Goal: Information Seeking & Learning: Learn about a topic

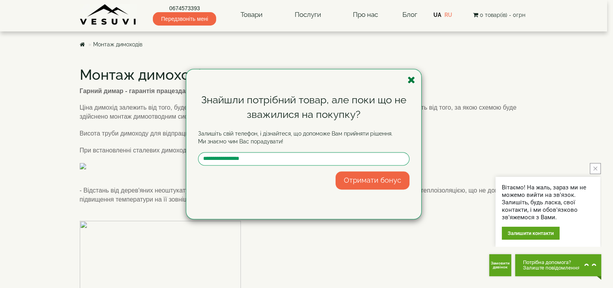
click at [409, 81] on icon "button" at bounding box center [412, 80] width 8 height 10
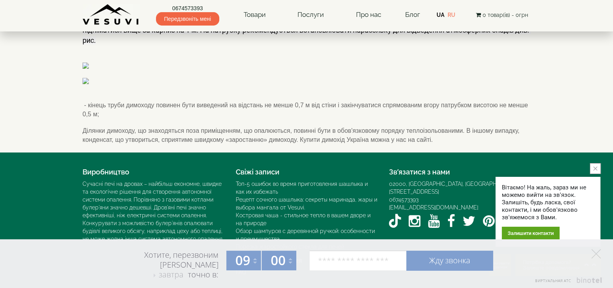
scroll to position [934, 0]
click at [596, 167] on icon "close button" at bounding box center [596, 169] width 4 height 4
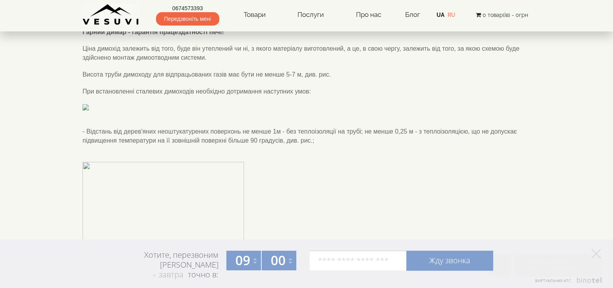
scroll to position [0, 0]
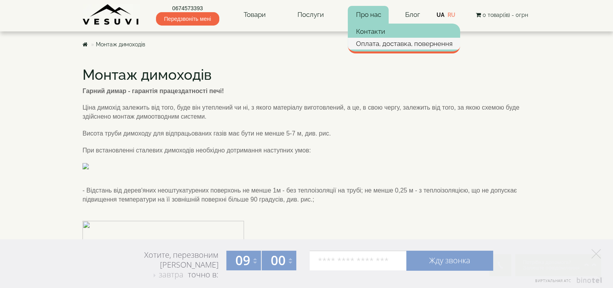
click at [388, 42] on link "Оплата, доставка, повернення" at bounding box center [404, 44] width 112 height 12
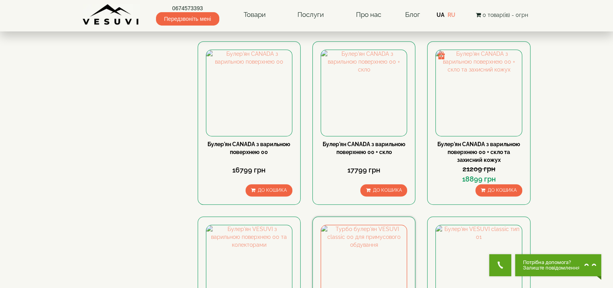
scroll to position [839, 0]
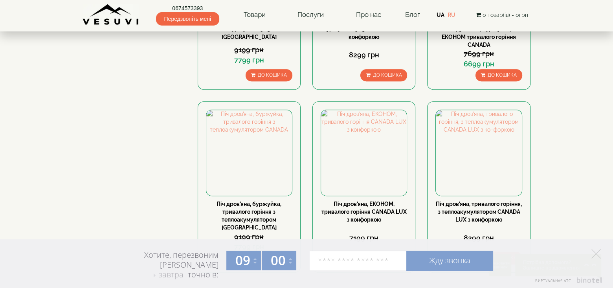
scroll to position [734, 0]
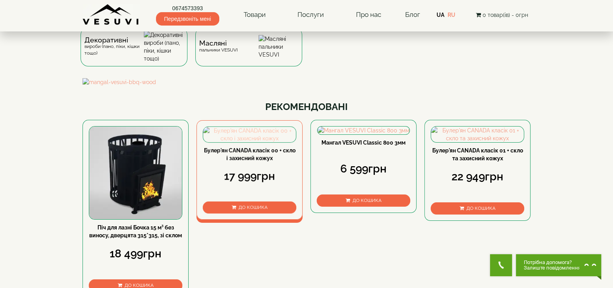
scroll to position [210, 0]
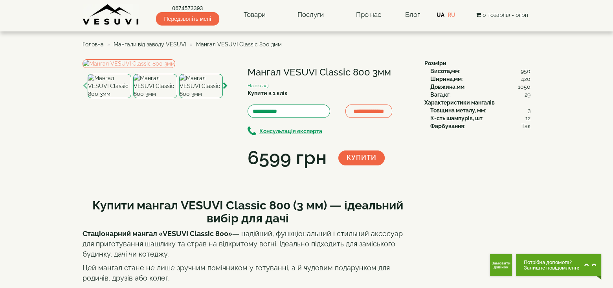
click at [161, 98] on img at bounding box center [155, 86] width 44 height 24
click at [185, 98] on img at bounding box center [201, 86] width 44 height 24
click at [161, 98] on img at bounding box center [155, 86] width 44 height 24
click at [202, 98] on img at bounding box center [201, 86] width 44 height 24
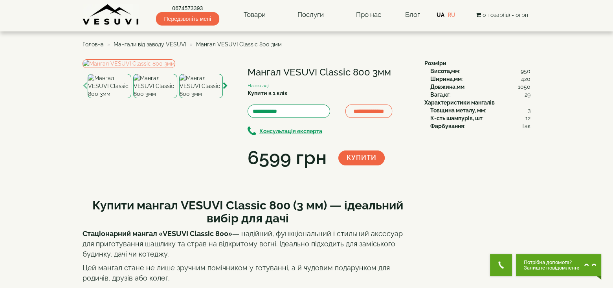
click at [155, 98] on img at bounding box center [155, 86] width 44 height 24
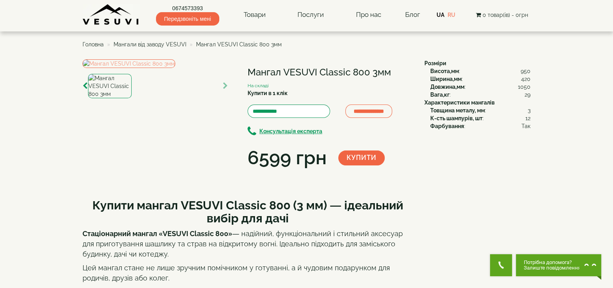
click at [107, 98] on img at bounding box center [110, 86] width 44 height 24
click at [155, 44] on span "Мангали від заводу VESUVI" at bounding box center [150, 44] width 73 height 6
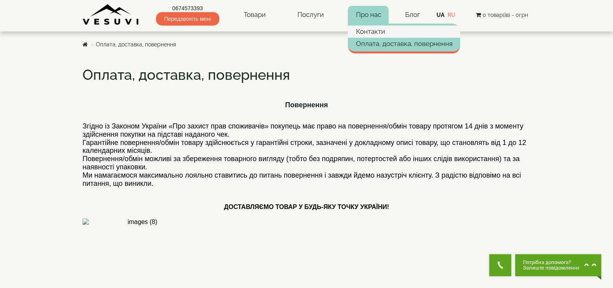
click at [371, 31] on link "Контакти" at bounding box center [404, 32] width 112 height 12
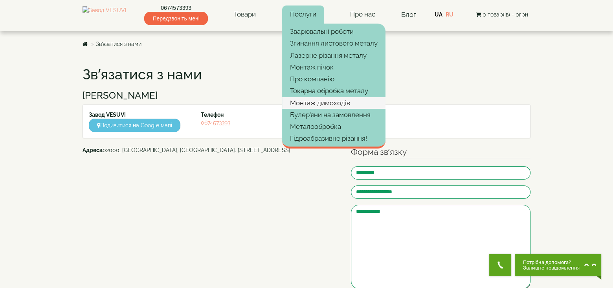
click at [345, 100] on link "Монтаж димоходів" at bounding box center [333, 103] width 103 height 12
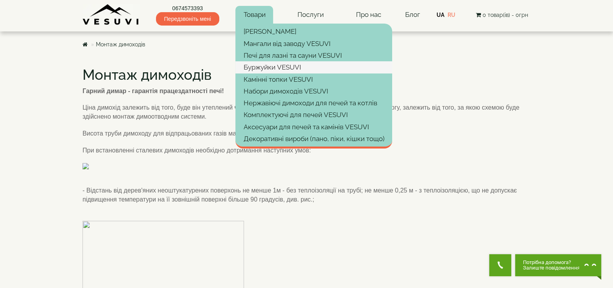
click at [269, 65] on link "Буржуйки VESUVI" at bounding box center [313, 67] width 157 height 12
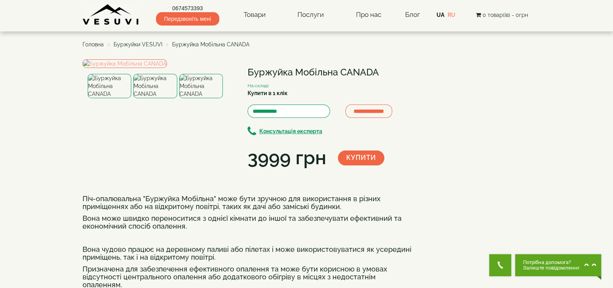
click at [103, 98] on img at bounding box center [110, 86] width 44 height 24
click at [143, 98] on img at bounding box center [155, 86] width 44 height 24
click at [201, 98] on img at bounding box center [201, 86] width 44 height 24
click at [111, 98] on img at bounding box center [110, 86] width 44 height 24
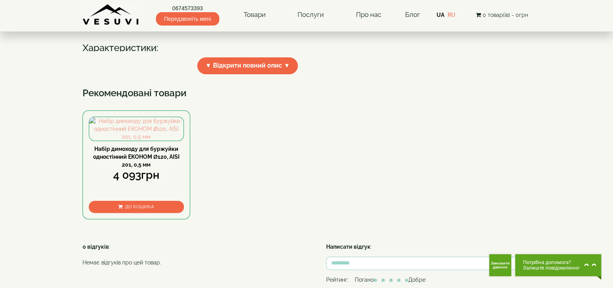
scroll to position [315, 0]
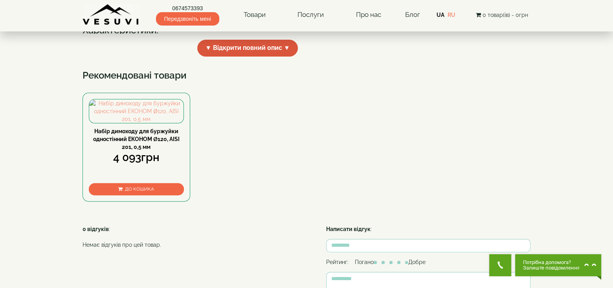
click at [265, 57] on span "▼ Відкрити повний опис ▼" at bounding box center [247, 48] width 101 height 17
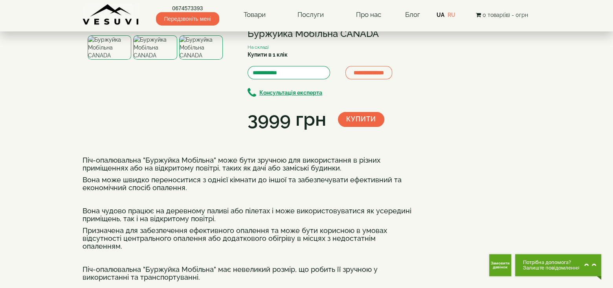
scroll to position [0, 0]
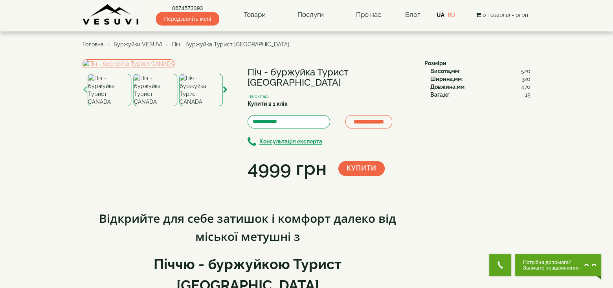
click at [191, 106] on img at bounding box center [201, 90] width 44 height 32
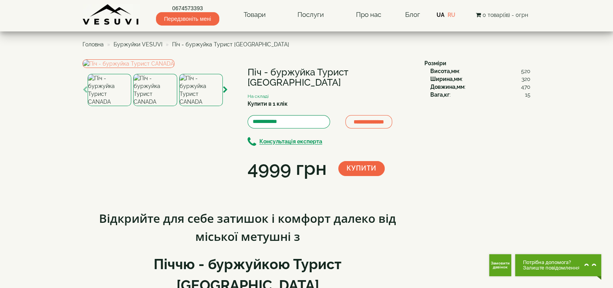
scroll to position [210, 0]
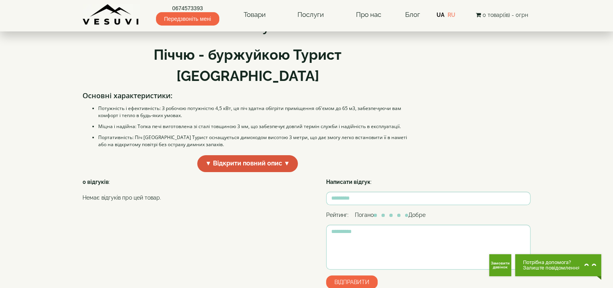
click at [261, 172] on span "▼ Відкрити повний опис ▼" at bounding box center [247, 163] width 101 height 17
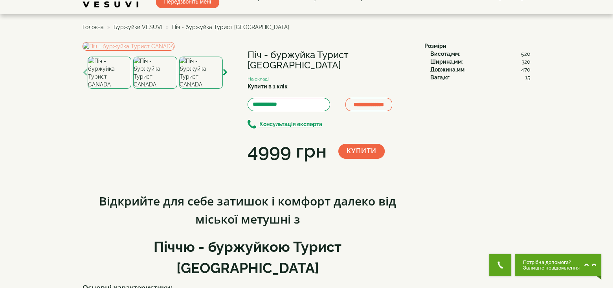
scroll to position [0, 0]
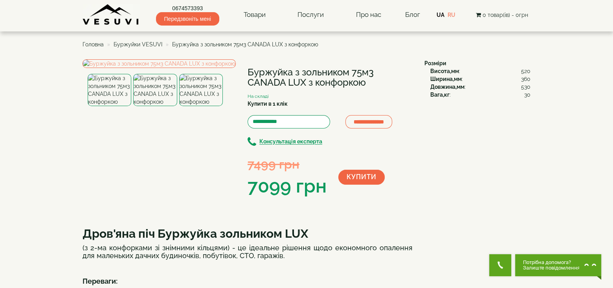
click at [145, 106] on img at bounding box center [155, 90] width 44 height 32
click at [209, 106] on img at bounding box center [201, 90] width 44 height 32
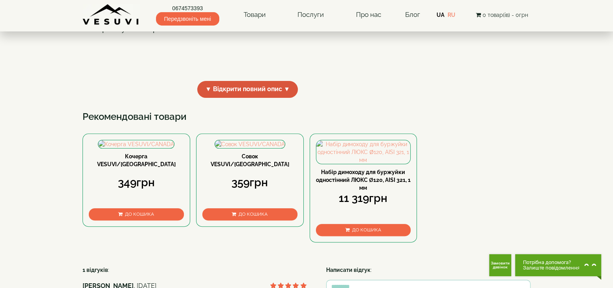
scroll to position [315, 0]
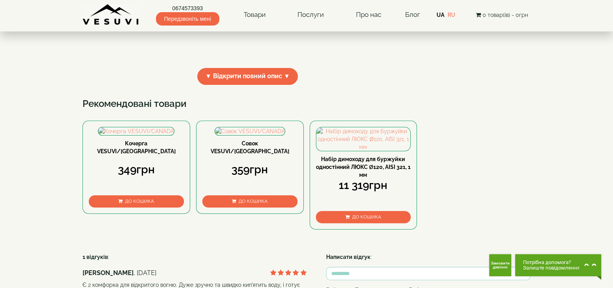
click at [278, 85] on span "▼ Відкрити повний опис ▼" at bounding box center [247, 76] width 101 height 17
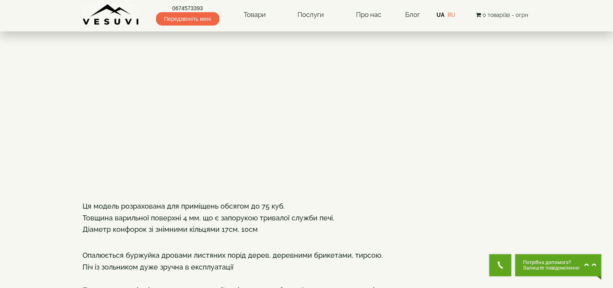
scroll to position [0, 0]
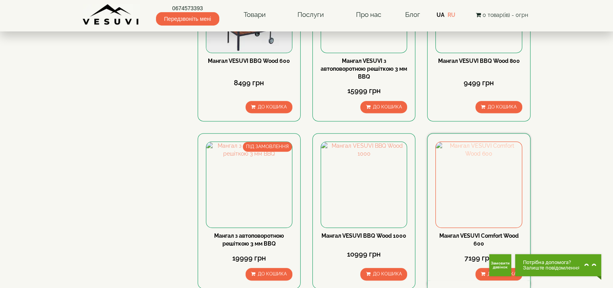
scroll to position [734, 0]
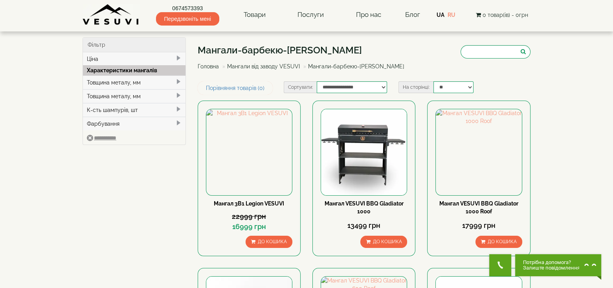
drag, startPoint x: 374, startPoint y: 203, endPoint x: 434, endPoint y: 68, distance: 147.5
click at [434, 68] on div "Мангали-барбекю-гриль VESUVI Головна Мангали від заводу VESUVI Мангали-барбекю-…" at bounding box center [364, 59] width 333 height 44
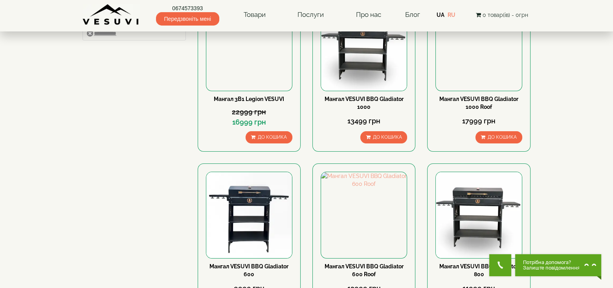
scroll to position [210, 0]
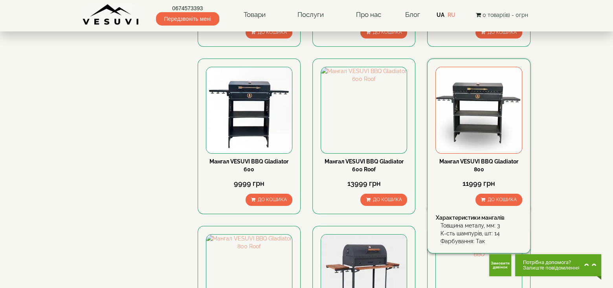
drag, startPoint x: 470, startPoint y: 157, endPoint x: 477, endPoint y: 162, distance: 8.7
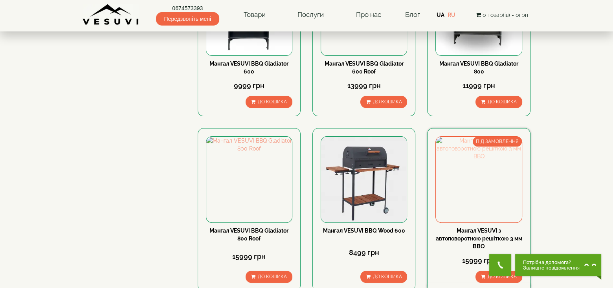
scroll to position [315, 0]
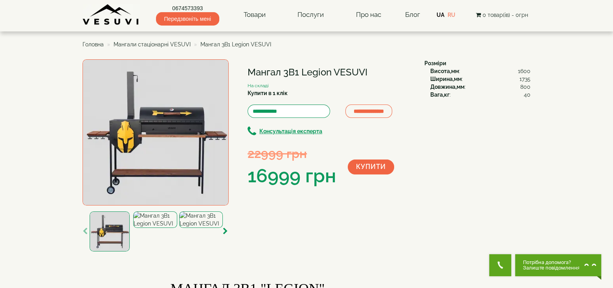
click at [164, 228] on img at bounding box center [155, 220] width 44 height 17
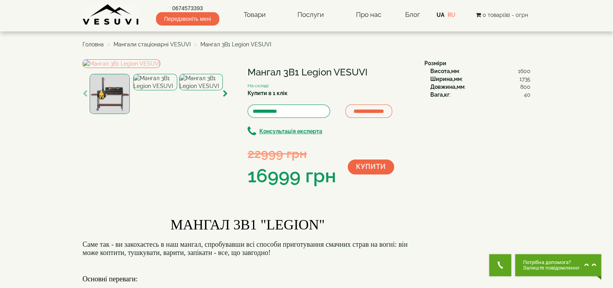
click at [198, 90] on img at bounding box center [201, 82] width 44 height 17
click at [163, 90] on img at bounding box center [155, 82] width 44 height 17
click at [119, 114] on img at bounding box center [110, 94] width 40 height 40
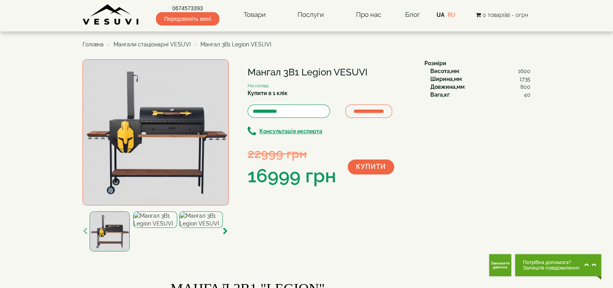
click at [206, 228] on img at bounding box center [201, 220] width 44 height 17
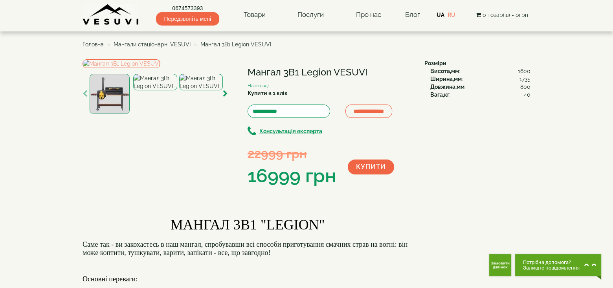
click at [86, 114] on div at bounding box center [155, 94] width 145 height 40
click at [101, 114] on img at bounding box center [110, 94] width 40 height 40
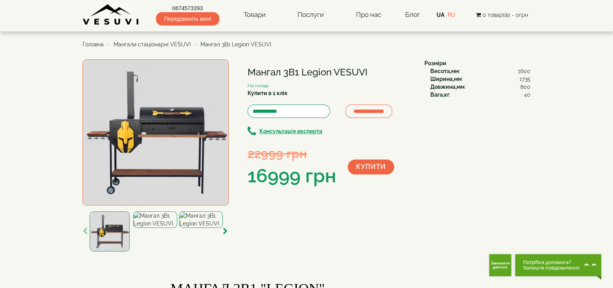
click at [112, 228] on img at bounding box center [110, 232] width 40 height 40
click at [147, 228] on img at bounding box center [155, 220] width 44 height 17
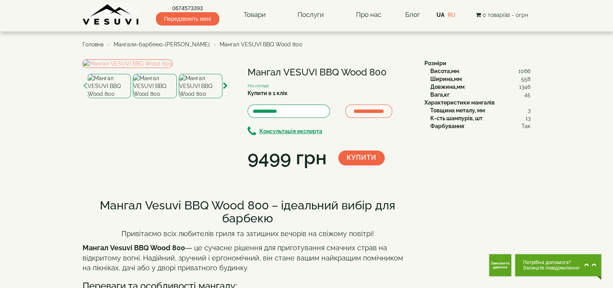
click at [116, 98] on img at bounding box center [109, 86] width 44 height 24
click at [159, 98] on img at bounding box center [155, 86] width 44 height 24
click at [210, 98] on img at bounding box center [201, 86] width 44 height 24
click at [144, 98] on img at bounding box center [155, 86] width 44 height 24
click at [210, 98] on img at bounding box center [201, 86] width 44 height 24
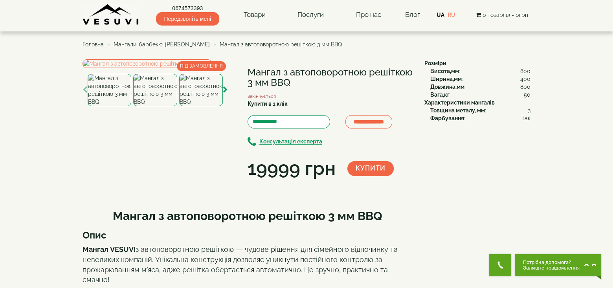
click at [148, 106] on img at bounding box center [155, 90] width 44 height 32
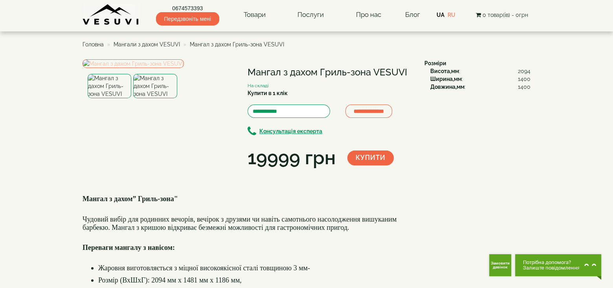
click at [175, 68] on img at bounding box center [133, 63] width 101 height 9
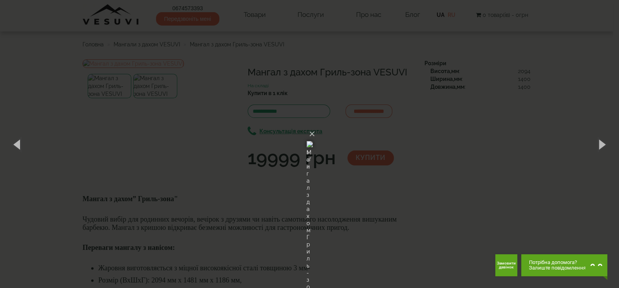
click at [153, 238] on div "× Мангал з дахом Гриль-зона VESUVI 1 of 2 Loading..." at bounding box center [309, 144] width 619 height 288
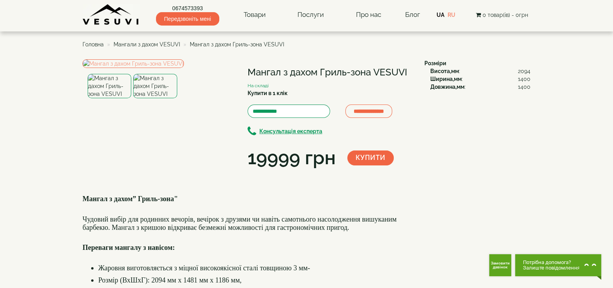
click at [96, 98] on img at bounding box center [110, 86] width 44 height 24
click at [118, 98] on img at bounding box center [110, 86] width 44 height 24
click at [137, 98] on img at bounding box center [155, 86] width 44 height 24
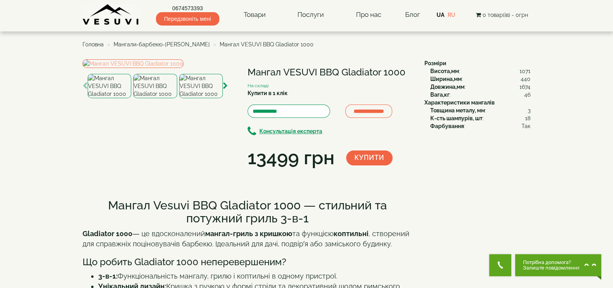
click at [145, 98] on img at bounding box center [155, 86] width 44 height 24
click at [202, 98] on img at bounding box center [201, 86] width 44 height 24
click at [164, 98] on img at bounding box center [155, 86] width 44 height 24
click at [114, 98] on img at bounding box center [110, 86] width 44 height 24
click at [133, 98] on div at bounding box center [271, 86] width 366 height 24
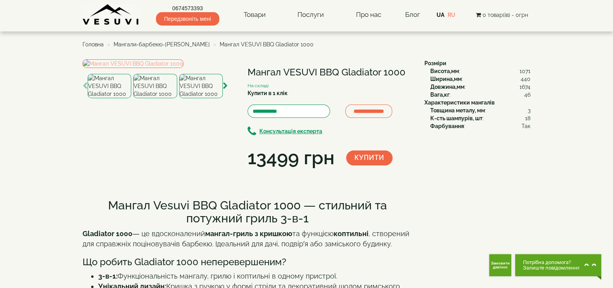
click at [156, 98] on img at bounding box center [155, 86] width 44 height 24
click at [191, 98] on img at bounding box center [201, 86] width 44 height 24
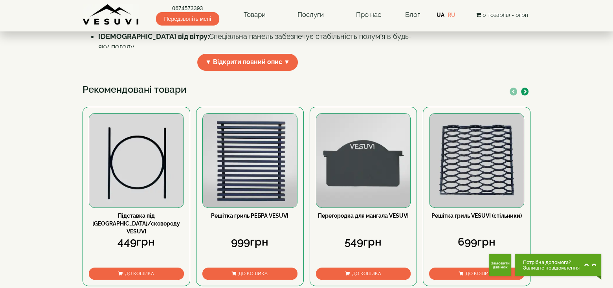
scroll to position [315, 0]
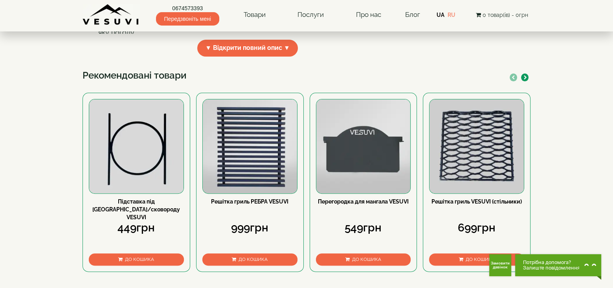
click at [274, 57] on span "▼ Відкрити повний опис ▼" at bounding box center [247, 48] width 101 height 17
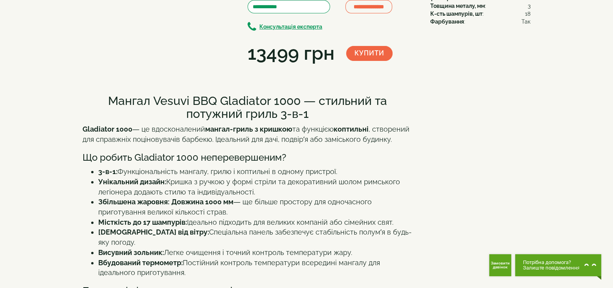
scroll to position [0, 0]
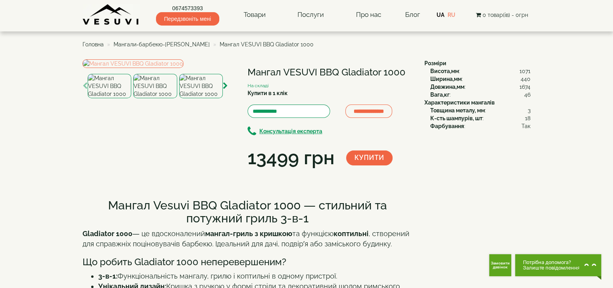
click at [157, 98] on img at bounding box center [155, 86] width 44 height 24
click at [208, 98] on img at bounding box center [201, 86] width 44 height 24
click at [171, 98] on img at bounding box center [155, 86] width 44 height 24
click at [118, 98] on img at bounding box center [110, 86] width 44 height 24
click at [143, 98] on img at bounding box center [155, 86] width 44 height 24
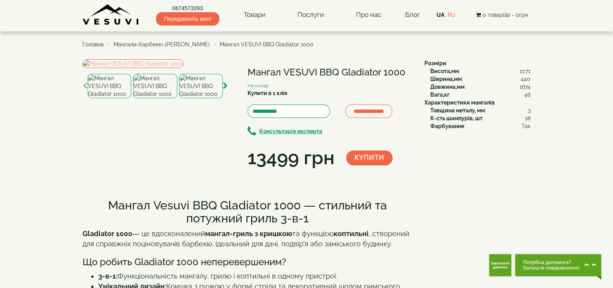
click at [162, 98] on img at bounding box center [155, 86] width 44 height 24
drag, startPoint x: 186, startPoint y: 228, endPoint x: 193, endPoint y: 231, distance: 7.4
click at [190, 98] on img at bounding box center [201, 86] width 44 height 24
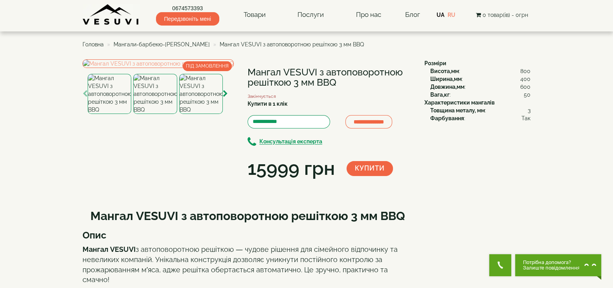
click at [143, 114] on img at bounding box center [155, 94] width 44 height 40
click at [190, 114] on img at bounding box center [201, 94] width 44 height 40
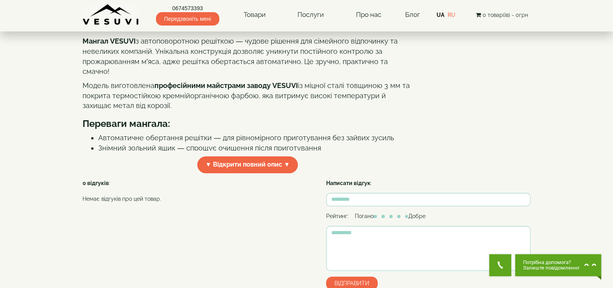
scroll to position [210, 0]
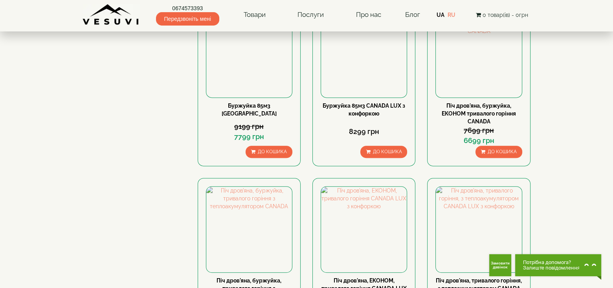
scroll to position [734, 0]
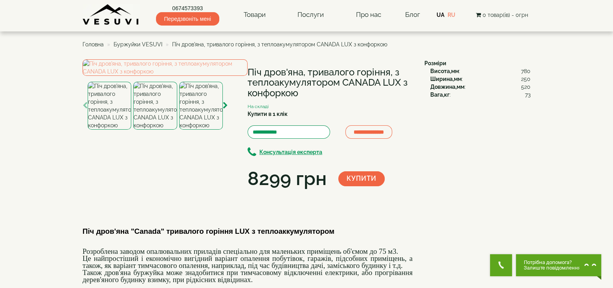
click at [151, 130] on img at bounding box center [155, 106] width 44 height 48
click at [202, 130] on img at bounding box center [201, 106] width 44 height 48
drag, startPoint x: 164, startPoint y: 227, endPoint x: 157, endPoint y: 226, distance: 6.9
click at [164, 130] on img at bounding box center [155, 106] width 44 height 48
click at [116, 130] on img at bounding box center [110, 106] width 44 height 48
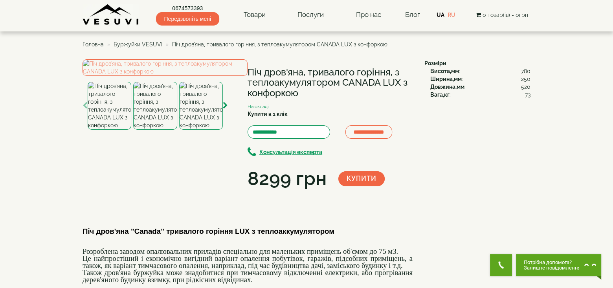
click at [142, 130] on img at bounding box center [155, 106] width 44 height 48
click at [200, 130] on img at bounding box center [201, 106] width 44 height 48
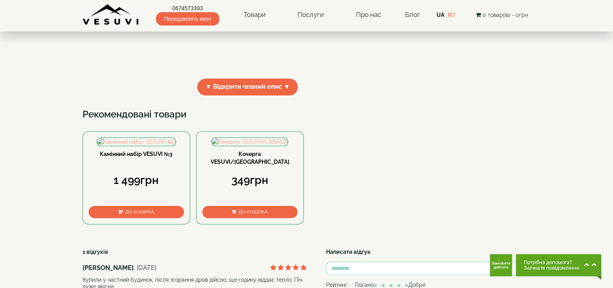
scroll to position [315, 0]
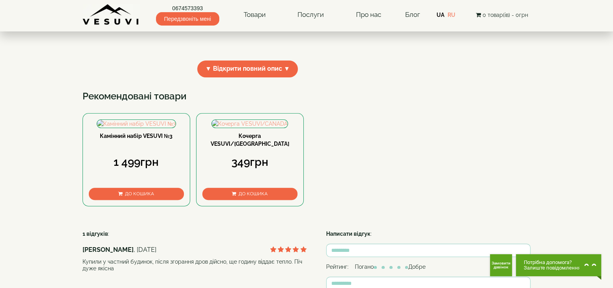
click at [263, 77] on span "▼ Відкрити повний опис ▼" at bounding box center [247, 69] width 101 height 17
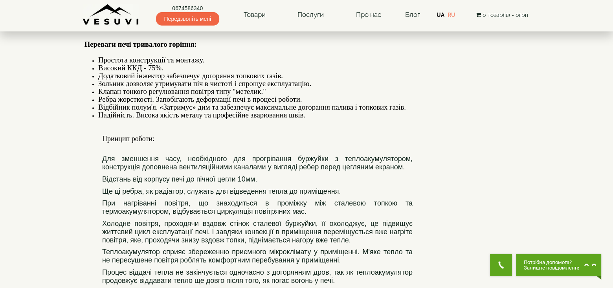
scroll to position [419, 0]
